Goal: Transaction & Acquisition: Obtain resource

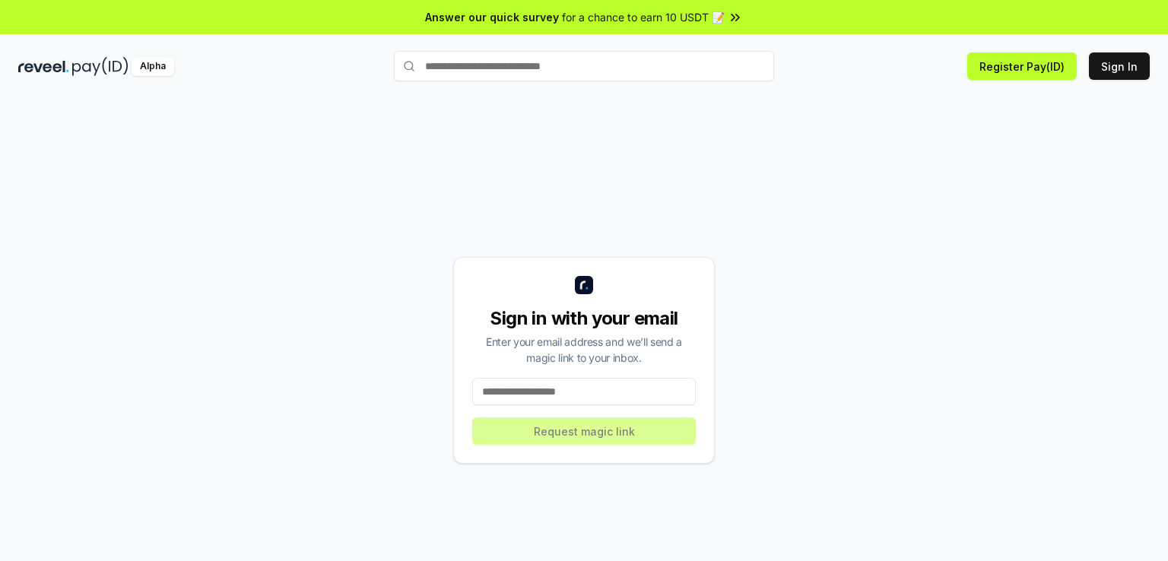
click at [580, 401] on input at bounding box center [583, 391] width 223 height 27
click at [1011, 63] on button "Register Pay(ID)" at bounding box center [1021, 65] width 109 height 27
click at [1026, 71] on button "Register Pay(ID)" at bounding box center [1021, 65] width 109 height 27
click at [564, 380] on input at bounding box center [583, 391] width 223 height 27
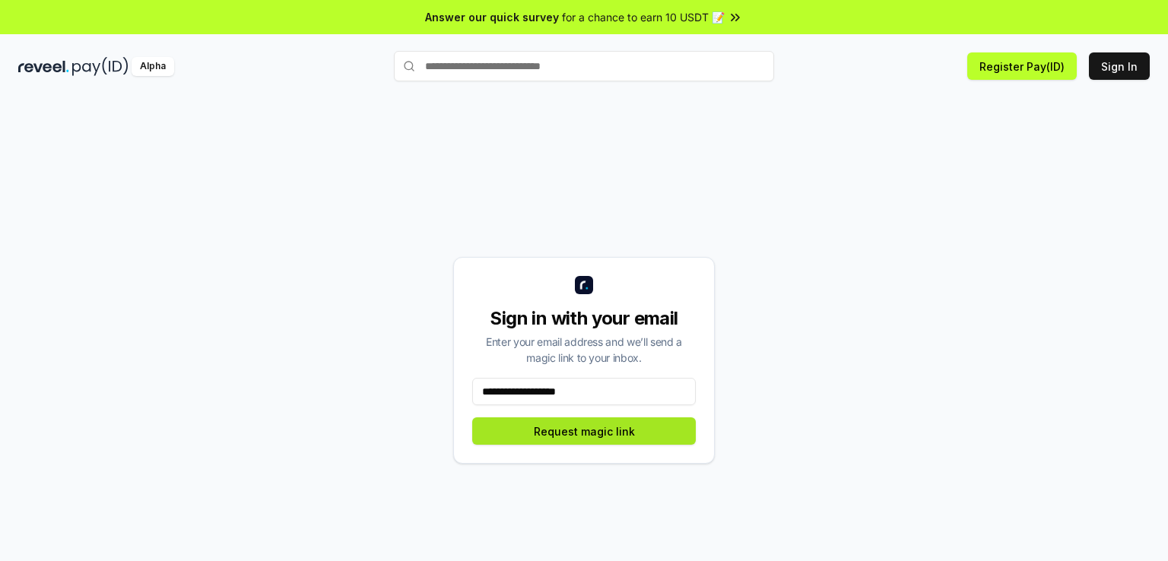
type input "**********"
click at [602, 430] on button "Request magic link" at bounding box center [583, 430] width 223 height 27
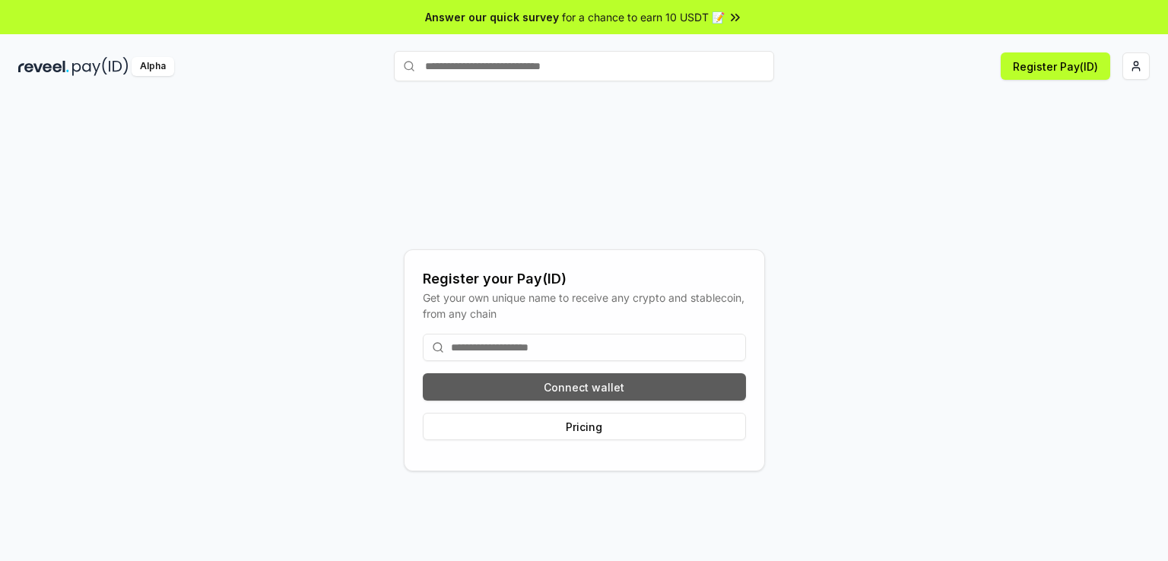
click at [574, 384] on button "Connect wallet" at bounding box center [584, 386] width 323 height 27
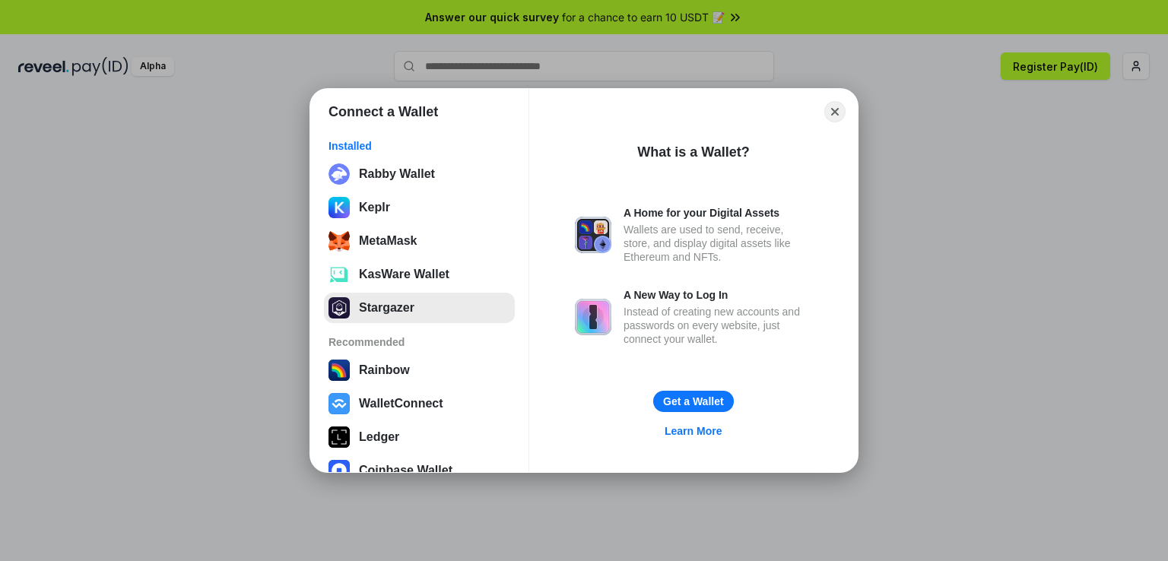
click at [477, 297] on button "Stargazer" at bounding box center [419, 308] width 191 height 30
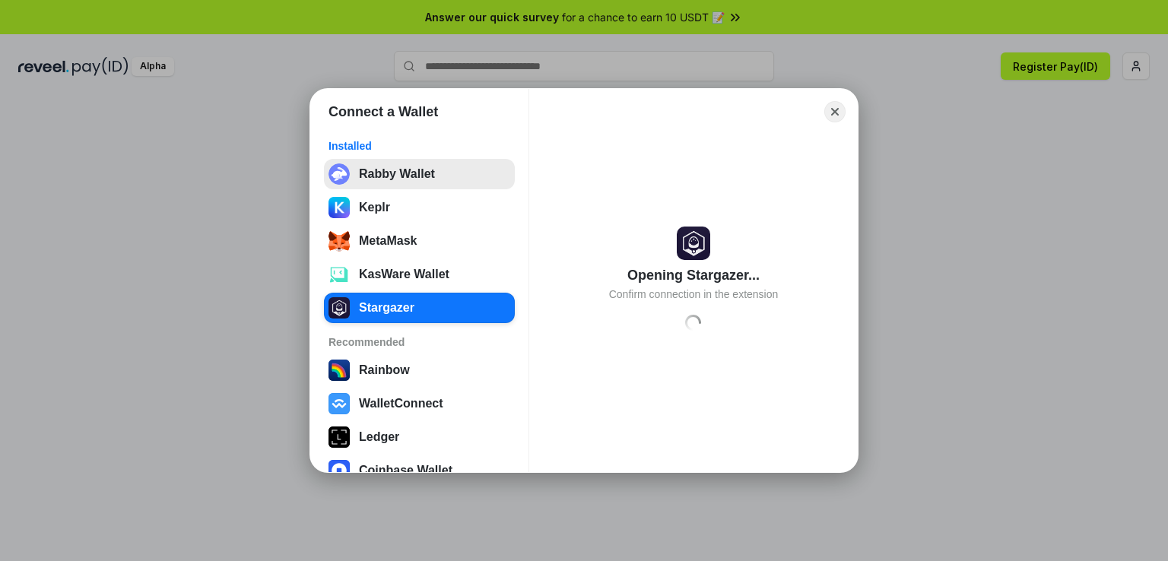
click at [417, 189] on button "Rabby Wallet" at bounding box center [419, 174] width 191 height 30
